Goal: Task Accomplishment & Management: Manage account settings

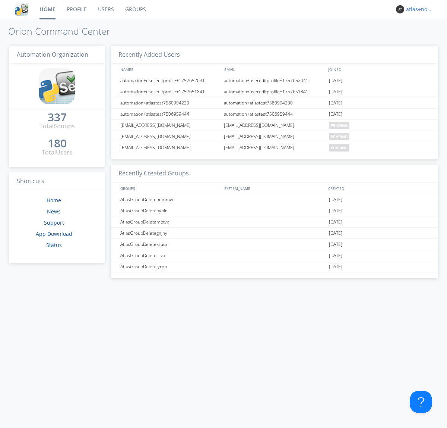
click at [418, 9] on div "atlas+nodispatch" at bounding box center [420, 9] width 28 height 7
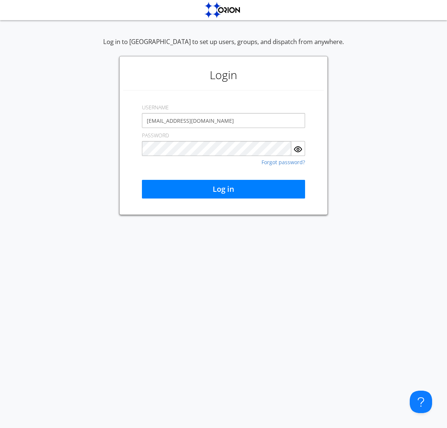
type input "[EMAIL_ADDRESS][DOMAIN_NAME]"
click at [224, 189] on button "Log in" at bounding box center [223, 189] width 163 height 19
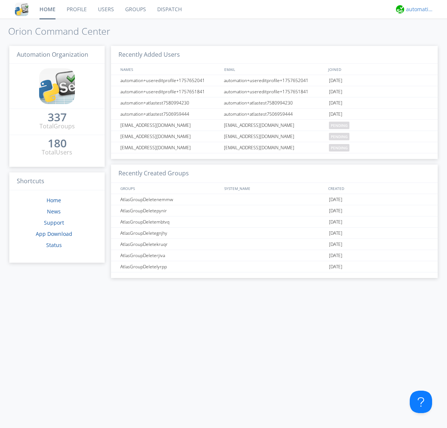
click at [418, 9] on div "automation+atlas" at bounding box center [420, 9] width 28 height 7
click at [424, 39] on div "Log Out" at bounding box center [424, 39] width 38 height 13
